Goal: Navigation & Orientation: Understand site structure

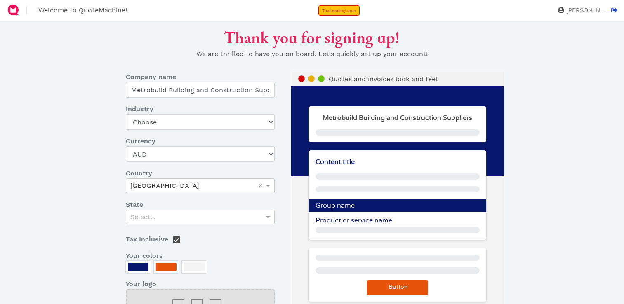
select select "AUD"
click at [137, 267] on div at bounding box center [138, 267] width 21 height 8
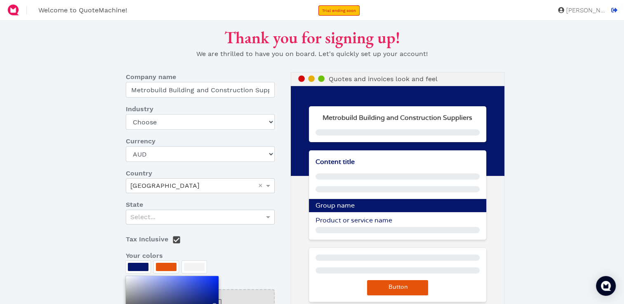
click at [169, 264] on div at bounding box center [312, 152] width 624 height 304
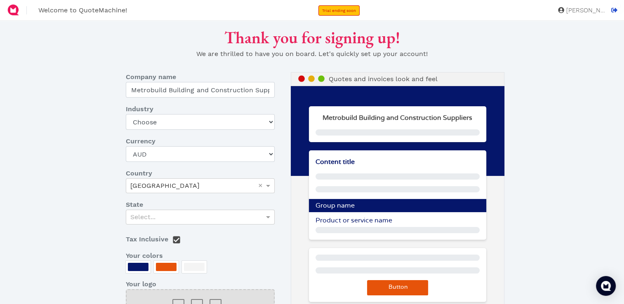
click at [169, 264] on div at bounding box center [166, 267] width 21 height 8
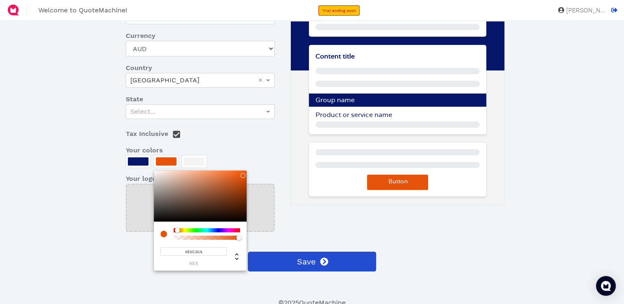
scroll to position [106, 0]
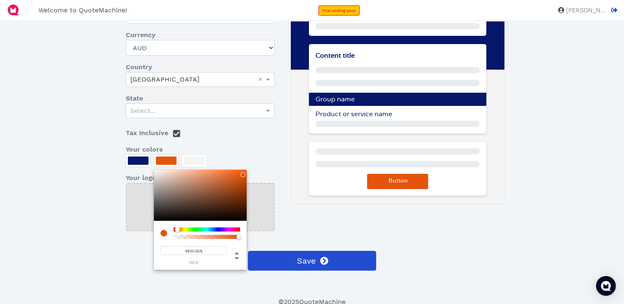
click at [346, 217] on div at bounding box center [312, 152] width 624 height 304
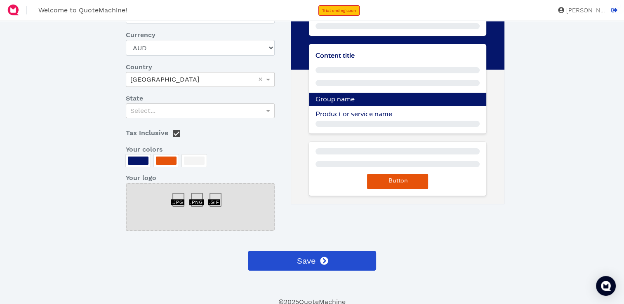
click at [346, 217] on div "Quotes and invoices look and feel Metrobuild Building and Construction Supplier…" at bounding box center [398, 105] width 214 height 279
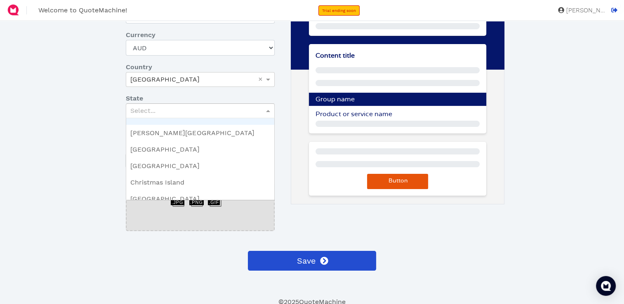
click at [269, 110] on span at bounding box center [269, 111] width 10 height 14
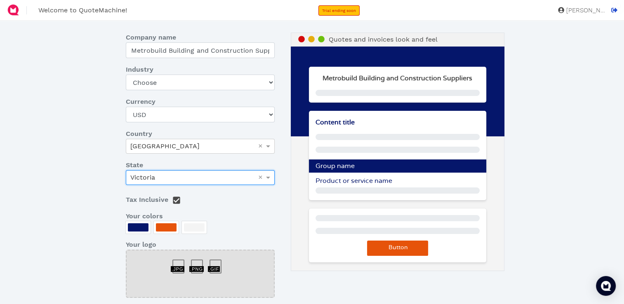
scroll to position [40, 0]
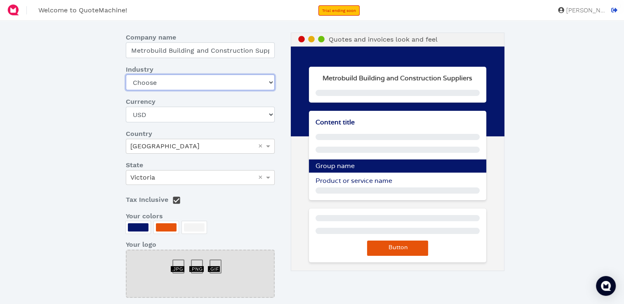
click at [201, 82] on select "Choose Art gallery Bike Books Construction (Not retail) Electronics Events Food…" at bounding box center [200, 83] width 148 height 16
select select "construction_no_retail"
click at [126, 75] on select "Choose Art gallery Bike Books Construction (Not retail) Electronics Events Food…" at bounding box center [200, 83] width 148 height 16
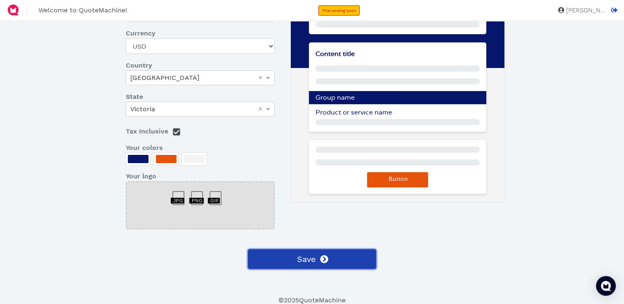
click at [302, 264] on span "Save" at bounding box center [305, 259] width 20 height 12
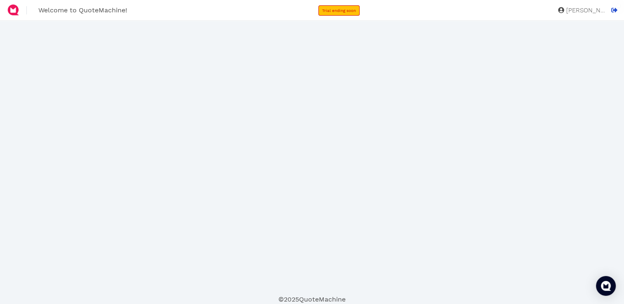
scroll to position [0, 0]
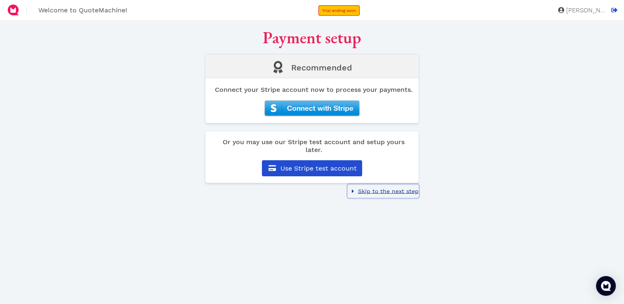
click at [369, 191] on span "Skip to the next step" at bounding box center [387, 191] width 62 height 7
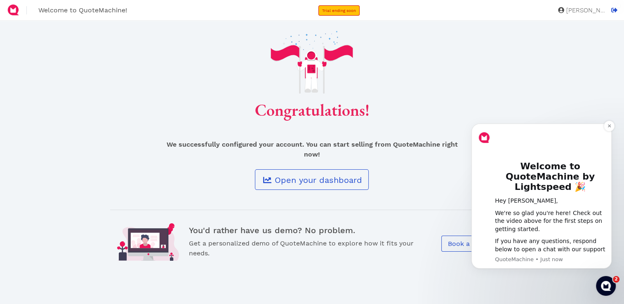
scroll to position [35, 0]
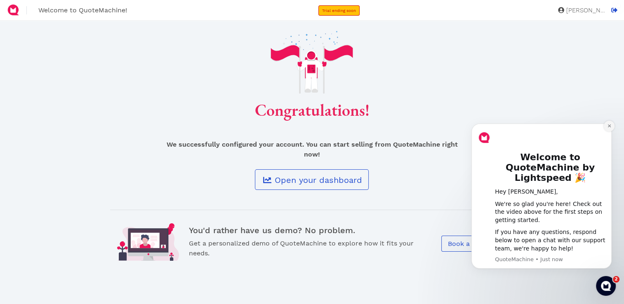
click at [608, 125] on icon "Dismiss notification" at bounding box center [609, 126] width 5 height 5
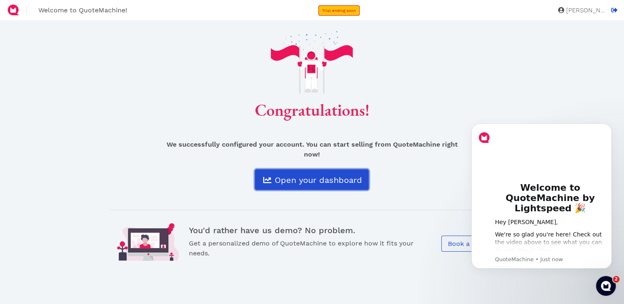
click at [275, 184] on span "Open your dashboard" at bounding box center [317, 180] width 89 height 10
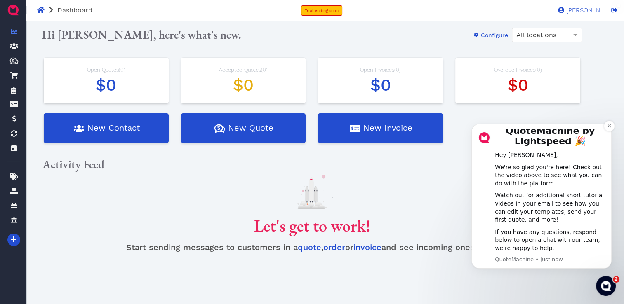
scroll to position [21, 0]
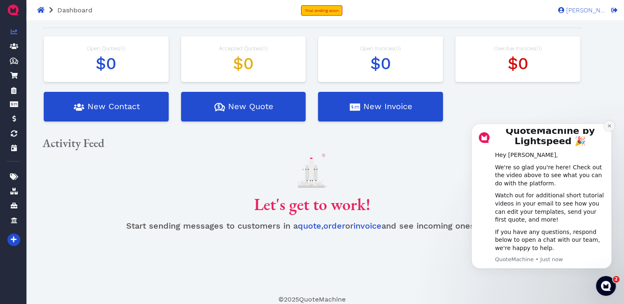
click at [611, 126] on button "Dismiss notification" at bounding box center [609, 126] width 11 height 11
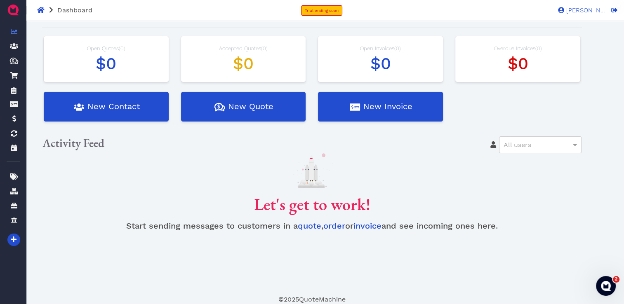
scroll to position [0, 0]
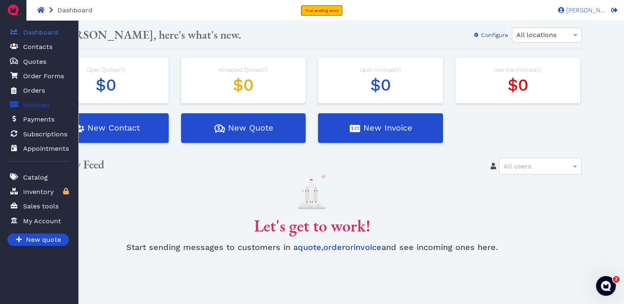
click at [34, 101] on span "Invoices" at bounding box center [36, 105] width 26 height 10
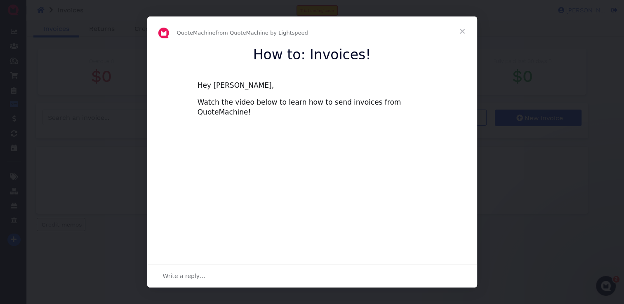
click at [462, 29] on span "Close" at bounding box center [462, 31] width 30 height 30
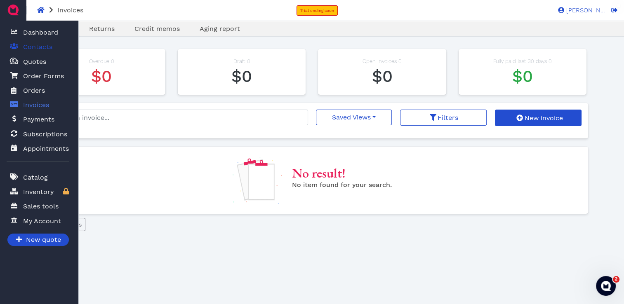
click at [35, 49] on span "Contacts" at bounding box center [37, 47] width 29 height 10
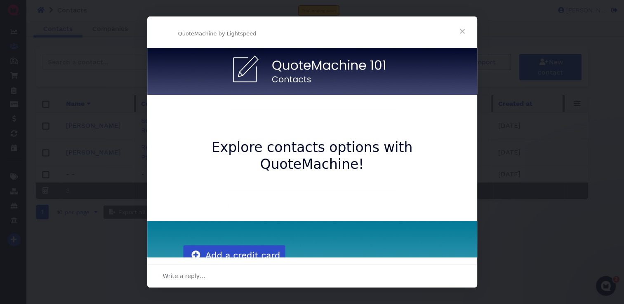
click at [460, 27] on span "Close" at bounding box center [462, 31] width 30 height 30
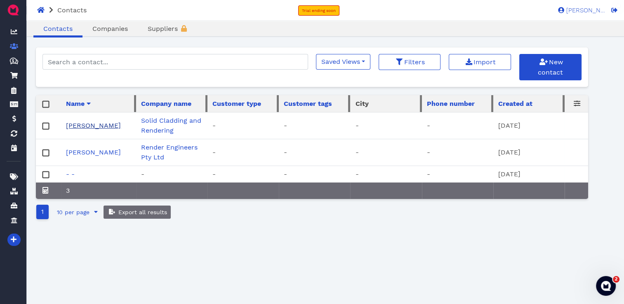
click at [99, 125] on link "Sayed Kazimi" at bounding box center [93, 126] width 55 height 8
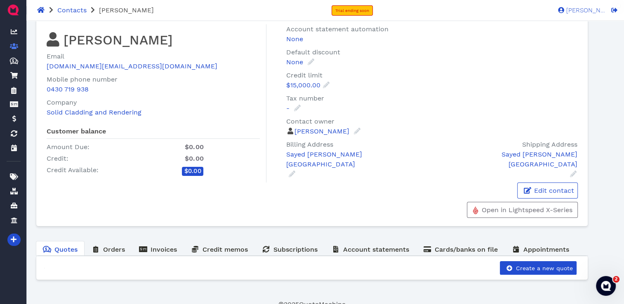
scroll to position [21, 0]
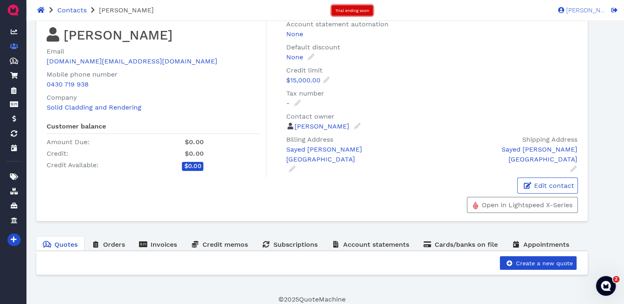
click at [343, 7] on link "Trial ending soon" at bounding box center [351, 10] width 41 height 10
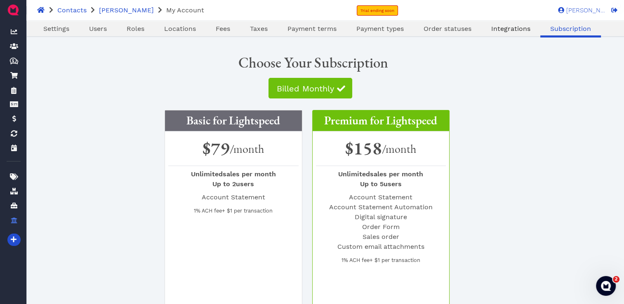
click at [513, 26] on span "Integrations" at bounding box center [510, 29] width 39 height 8
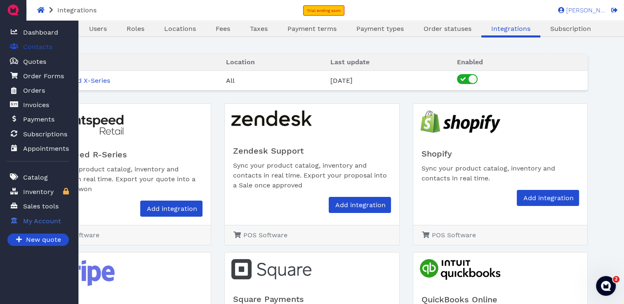
click at [48, 48] on span "Contacts" at bounding box center [37, 47] width 29 height 10
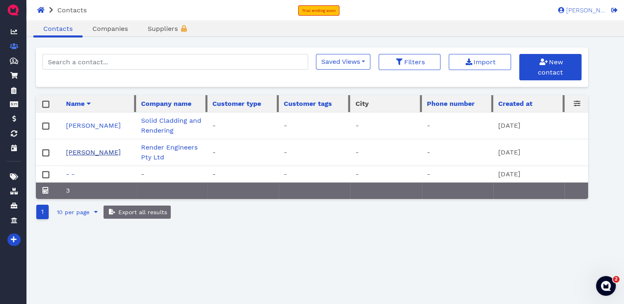
click at [101, 154] on link "Reza Haidar" at bounding box center [93, 152] width 55 height 8
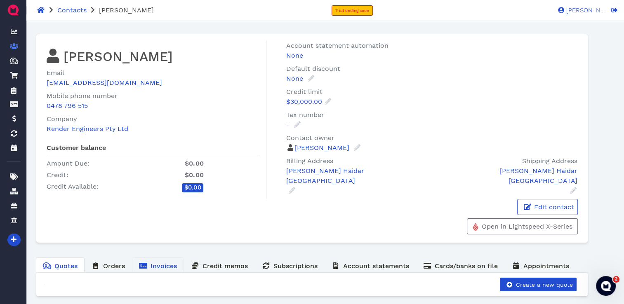
click at [162, 266] on span "Invoices" at bounding box center [163, 266] width 26 height 8
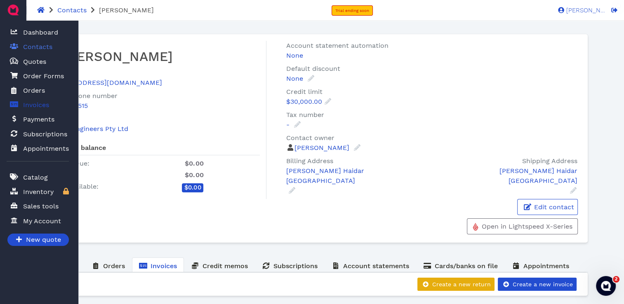
click at [32, 106] on span "Invoices" at bounding box center [36, 105] width 26 height 10
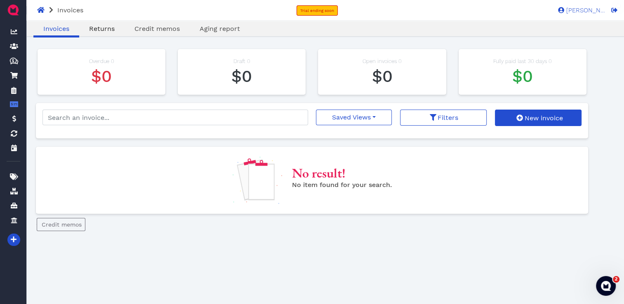
click at [107, 24] on link "Returns" at bounding box center [101, 29] width 45 height 10
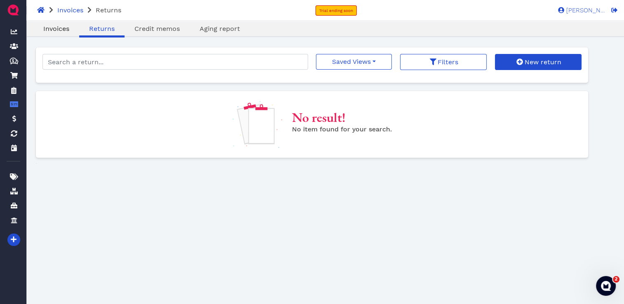
click at [54, 26] on span "Invoices" at bounding box center [56, 29] width 26 height 8
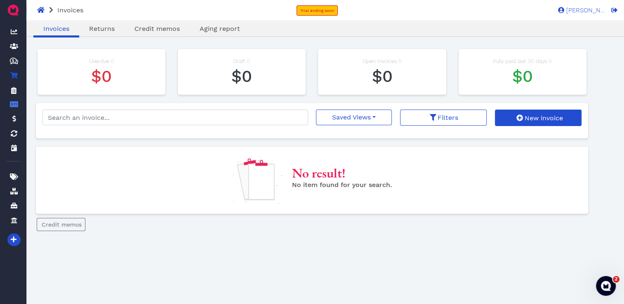
click at [13, 74] on icon at bounding box center [13, 75] width 7 height 7
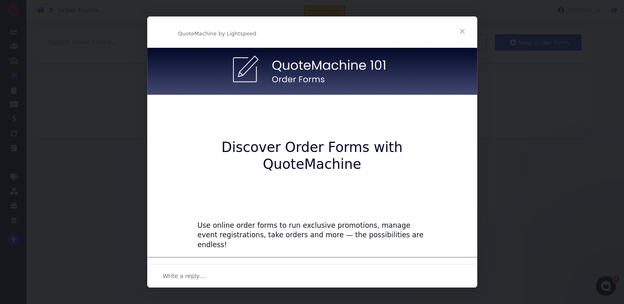
click at [459, 31] on span "Close" at bounding box center [462, 31] width 30 height 30
